Goal: Task Accomplishment & Management: Use online tool/utility

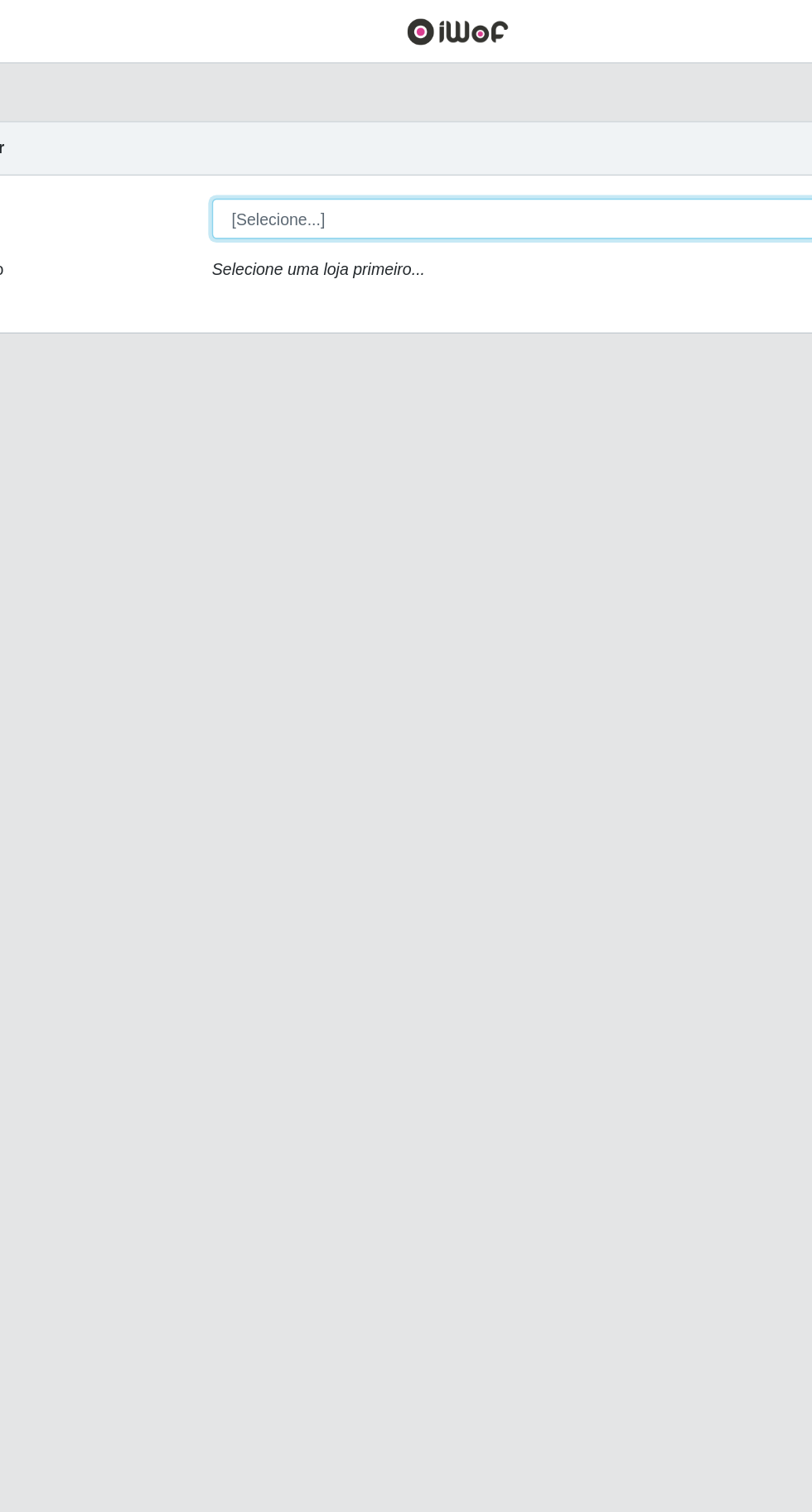
click at [284, 155] on select "[Selecione...] Extraplus - [GEOGRAPHIC_DATA] 03 - [GEOGRAPHIC_DATA]" at bounding box center [499, 156] width 539 height 29
select select "468"
click at [230, 142] on select "[Selecione...] Extraplus - [GEOGRAPHIC_DATA] 03 - [GEOGRAPHIC_DATA]" at bounding box center [499, 156] width 539 height 29
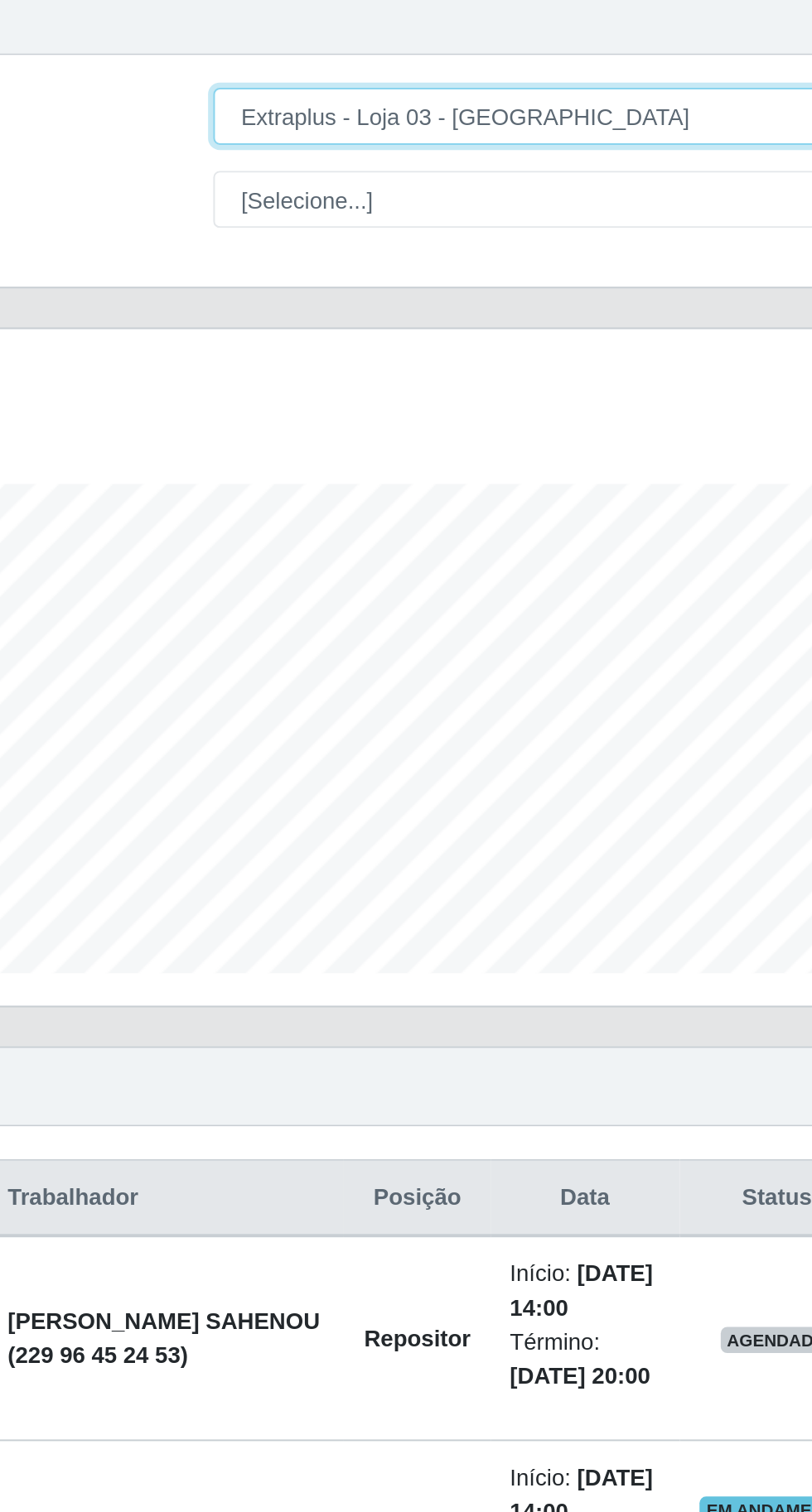
scroll to position [343, 761]
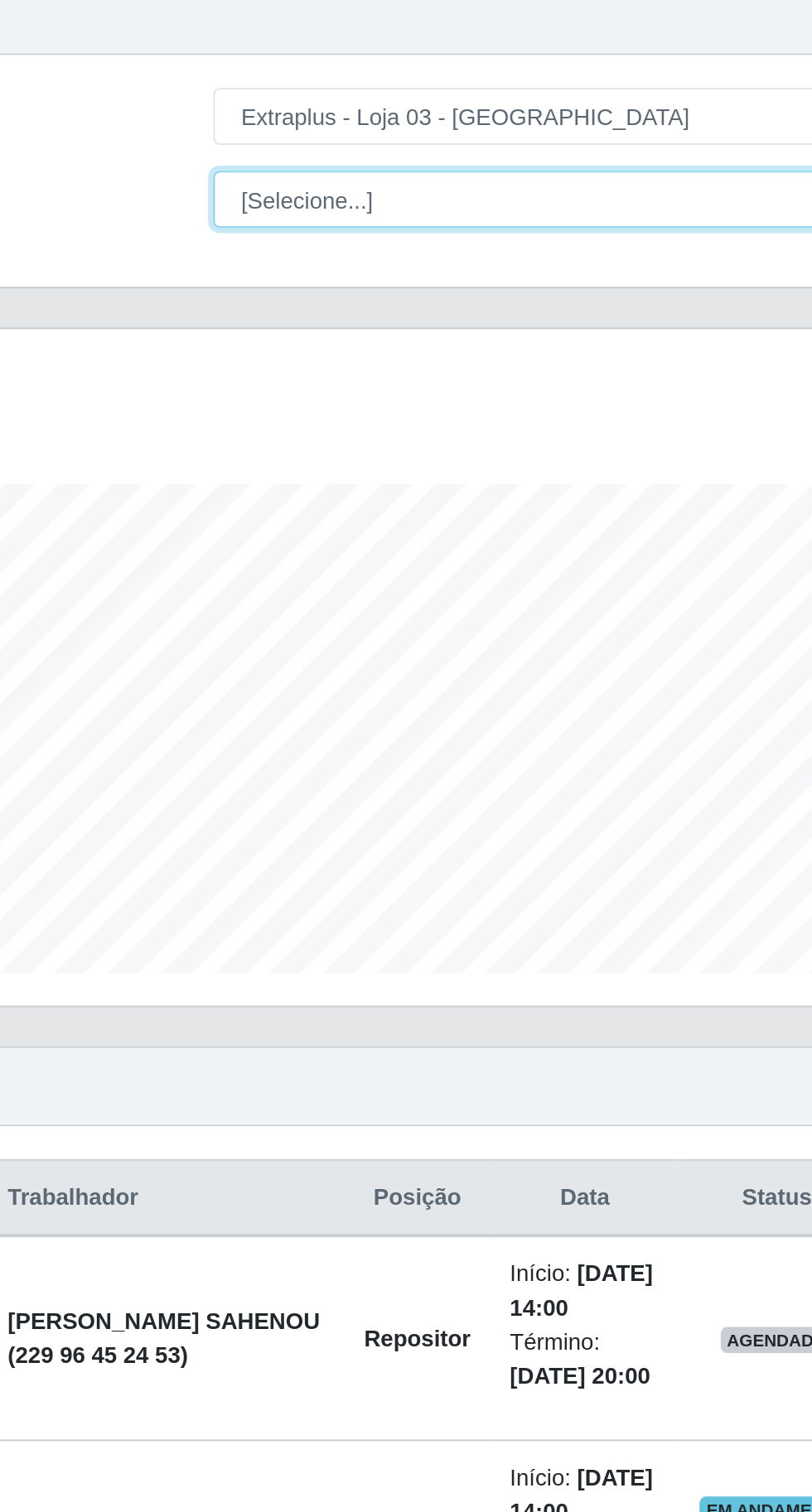
click at [265, 189] on select "[Selecione...] Repositor Repositor + Repositor ++" at bounding box center [499, 199] width 539 height 29
click at [230, 185] on select "[Selecione...] Repositor Repositor + Repositor ++" at bounding box center [499, 199] width 539 height 29
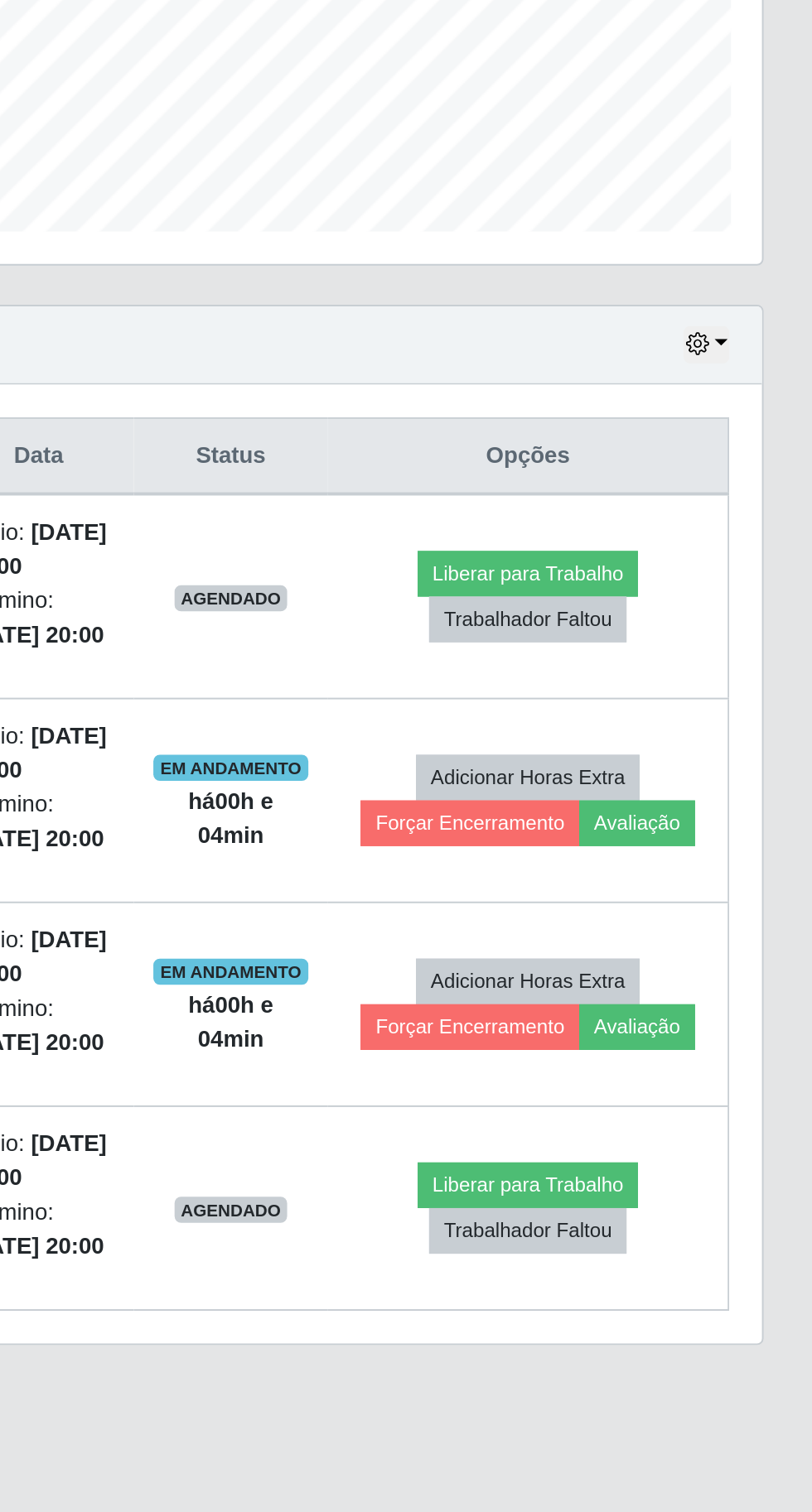
scroll to position [0, 0]
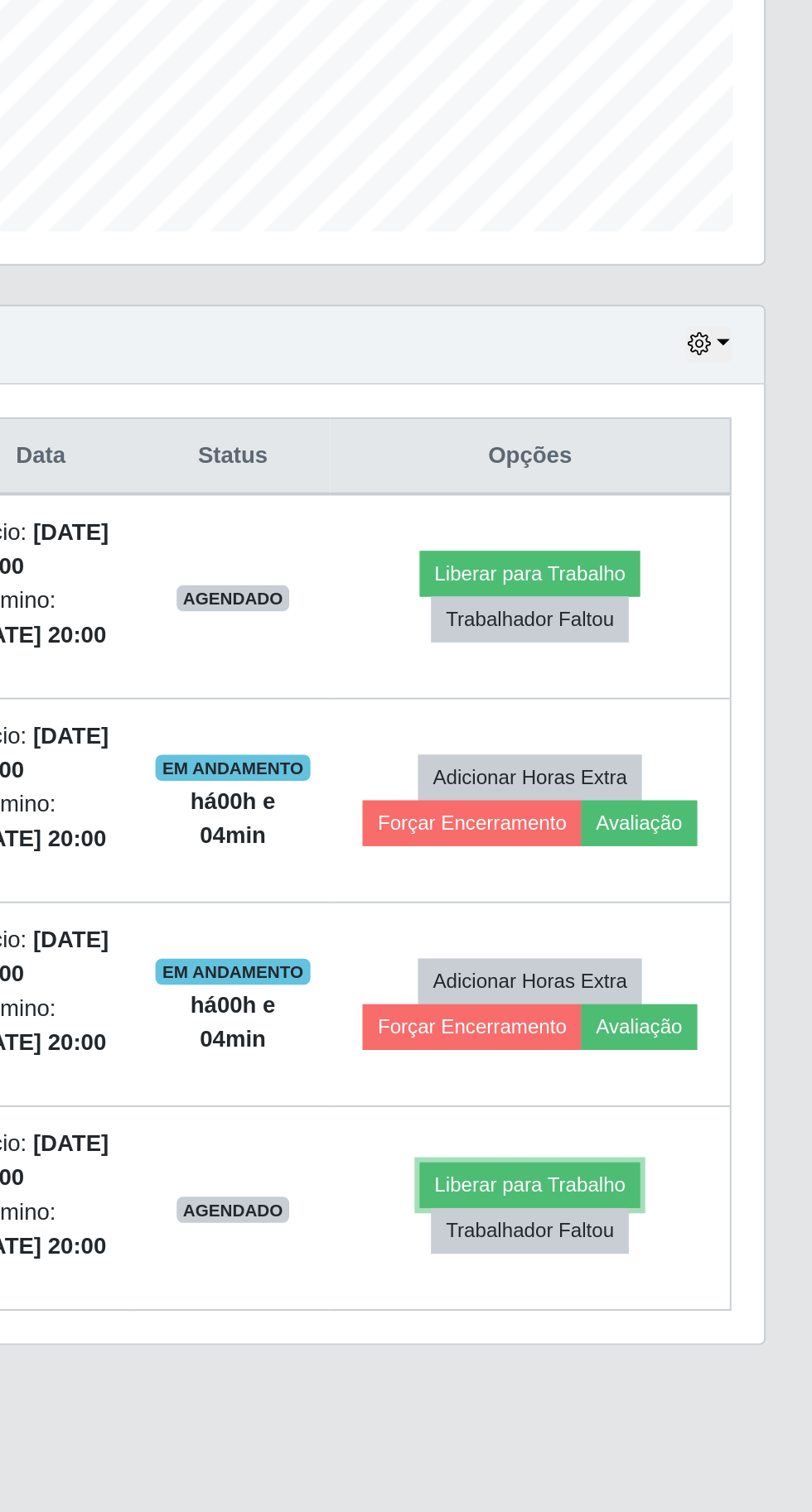
click at [690, 1065] on button "Liberar para Trabalho" at bounding box center [667, 1076] width 112 height 23
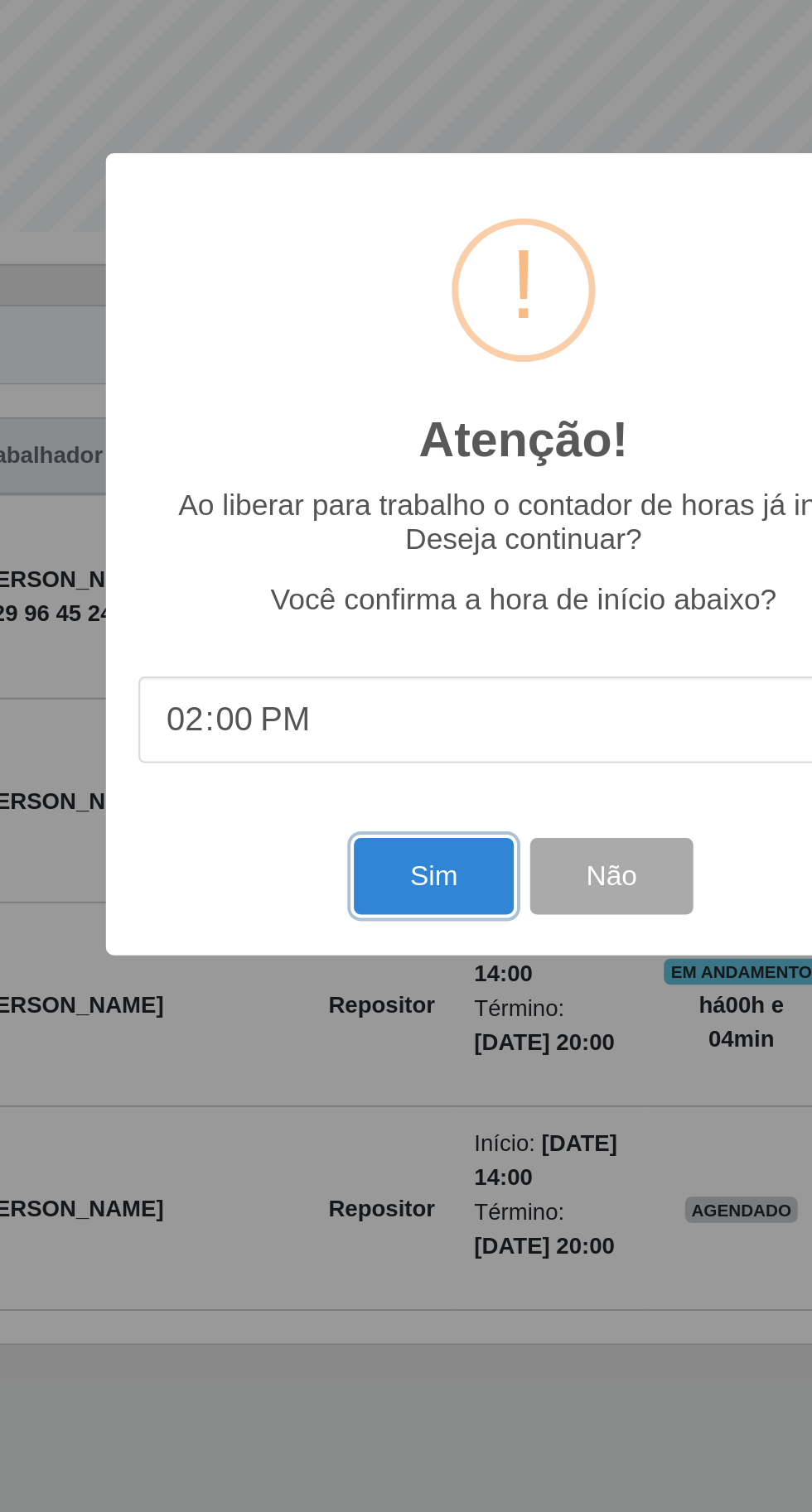
click at [322, 939] on button "Sim" at bounding box center [359, 919] width 80 height 39
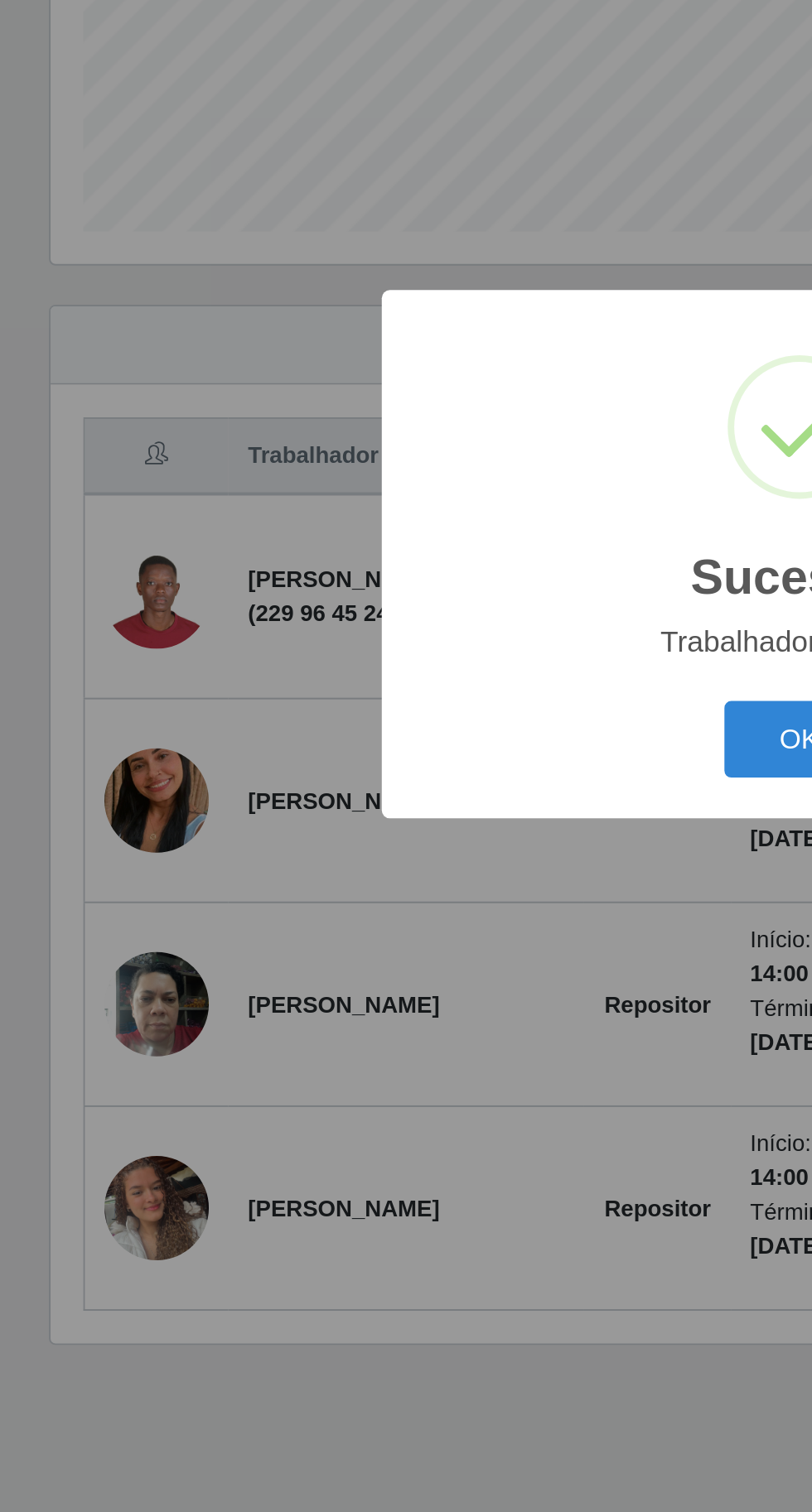
click at [381, 869] on button "OK" at bounding box center [406, 849] width 77 height 39
